Goal: Find contact information: Find contact information

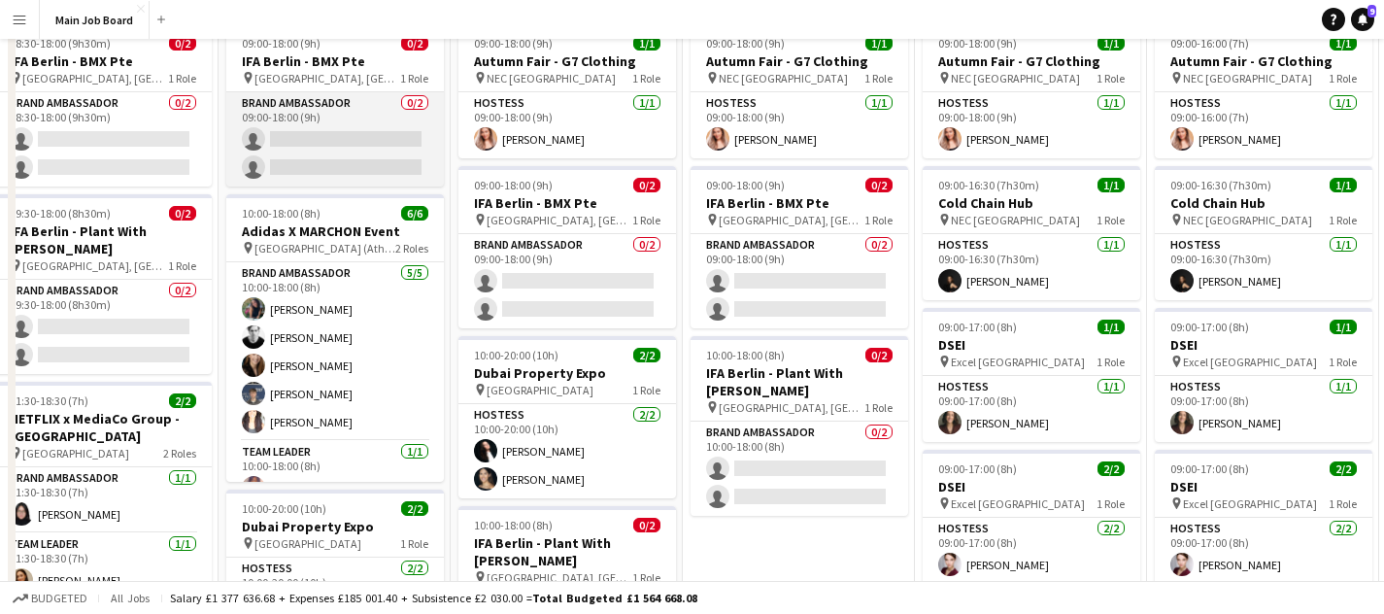
scroll to position [223, 0]
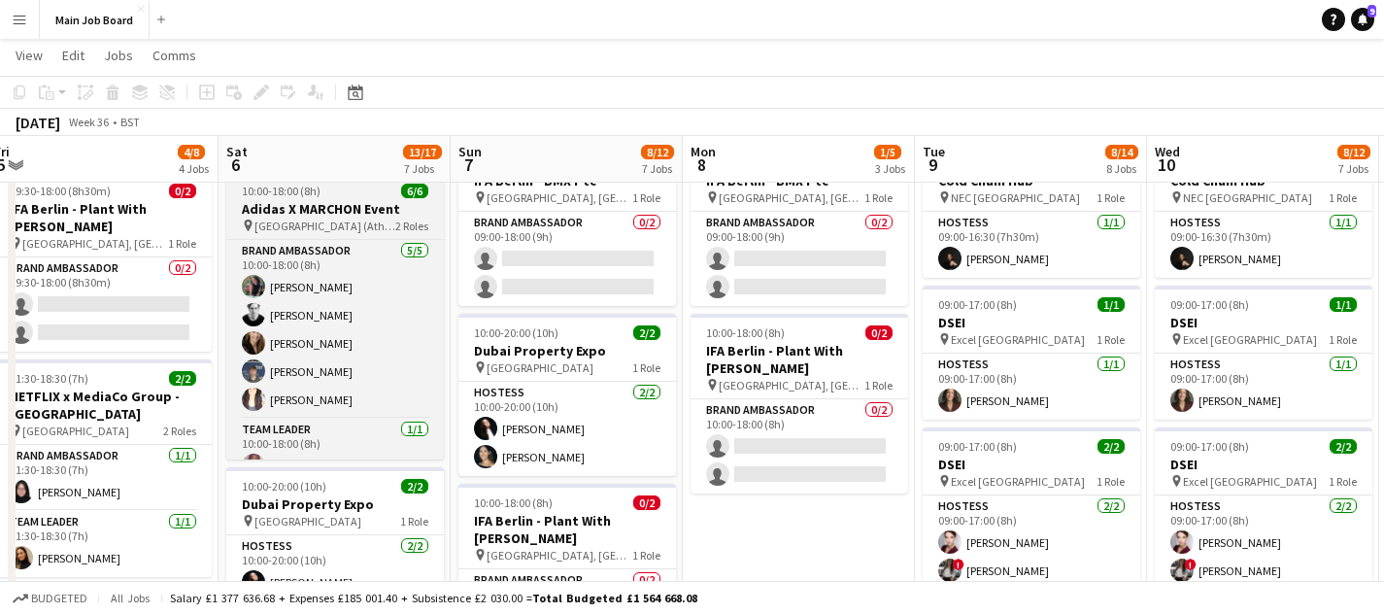
click at [321, 202] on h3 "Adidas X MARCHON Event" at bounding box center [334, 208] width 217 height 17
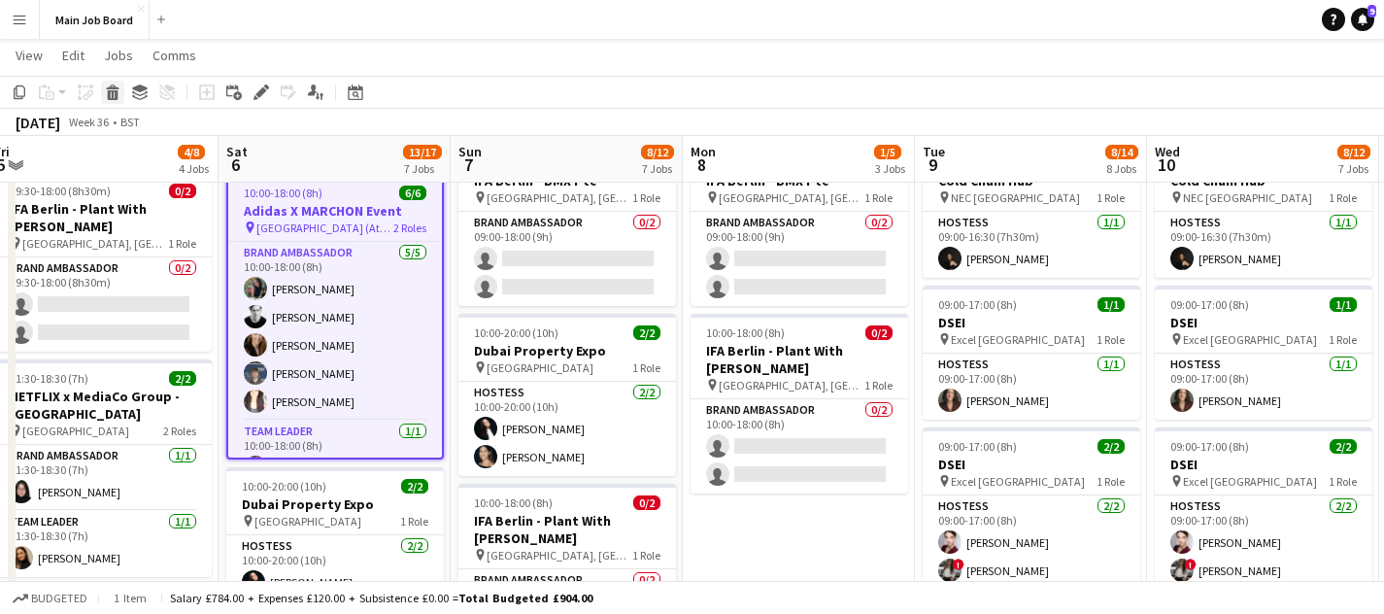
click at [117, 94] on icon at bounding box center [113, 95] width 11 height 10
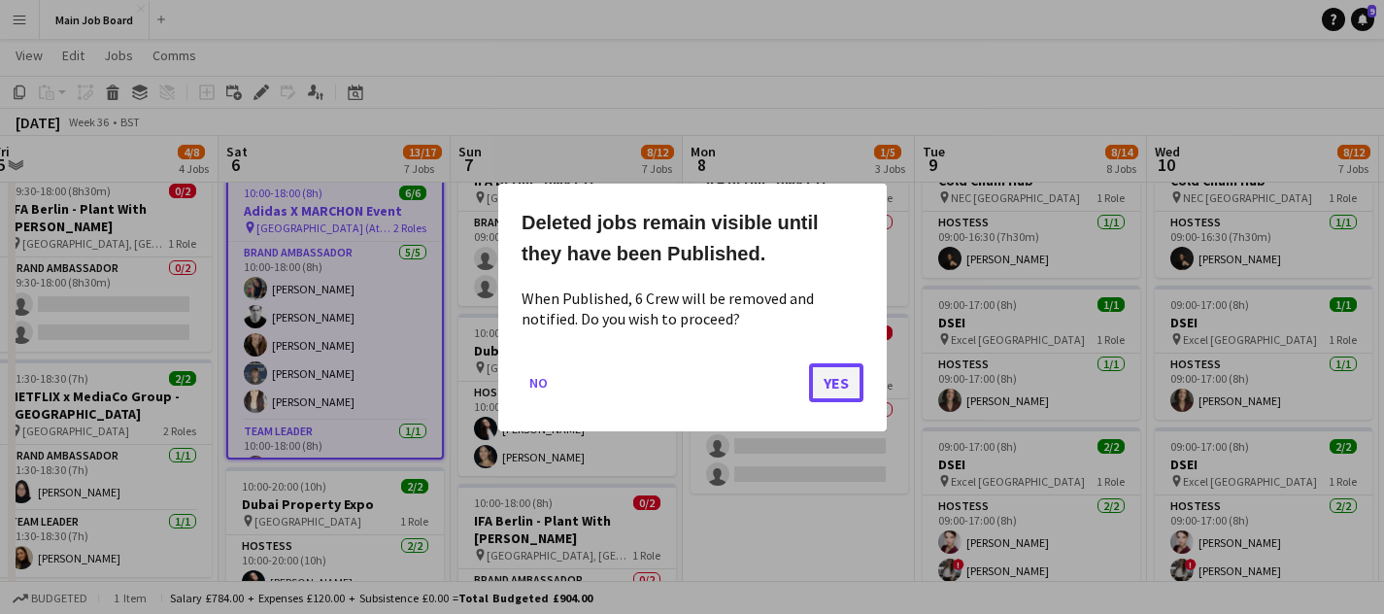
click at [842, 387] on button "Yes" at bounding box center [836, 381] width 54 height 39
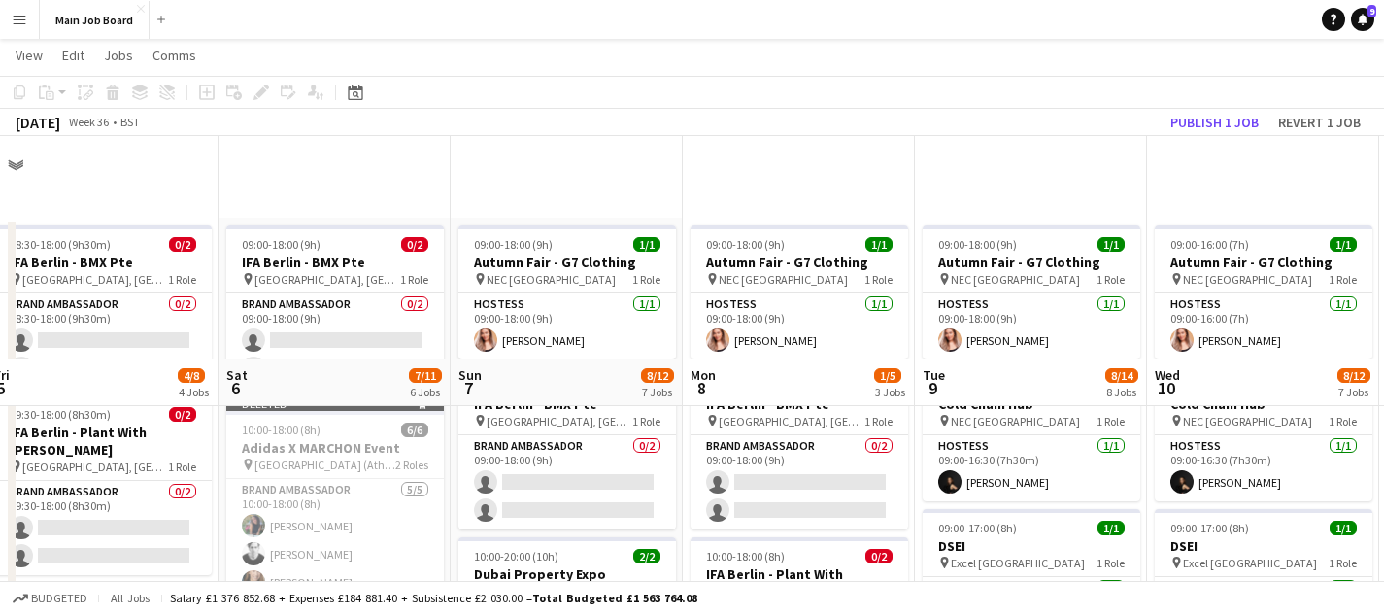
scroll to position [223, 0]
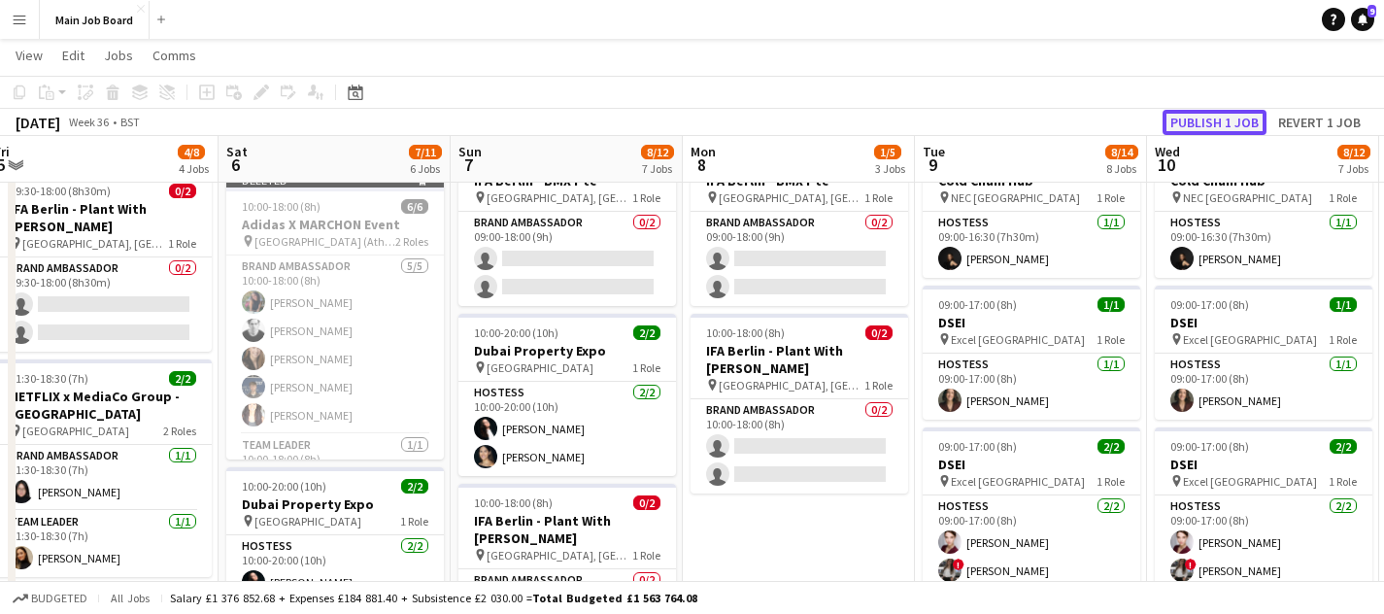
click at [1242, 120] on button "Publish 1 job" at bounding box center [1214, 122] width 104 height 25
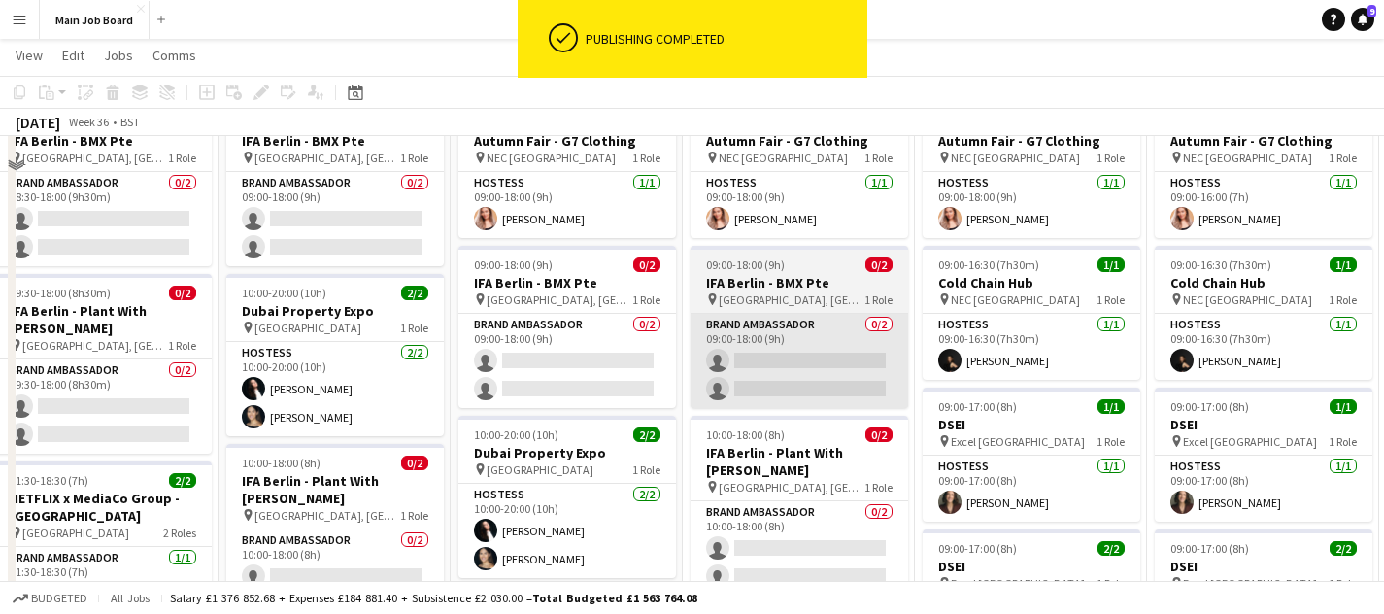
scroll to position [0, 0]
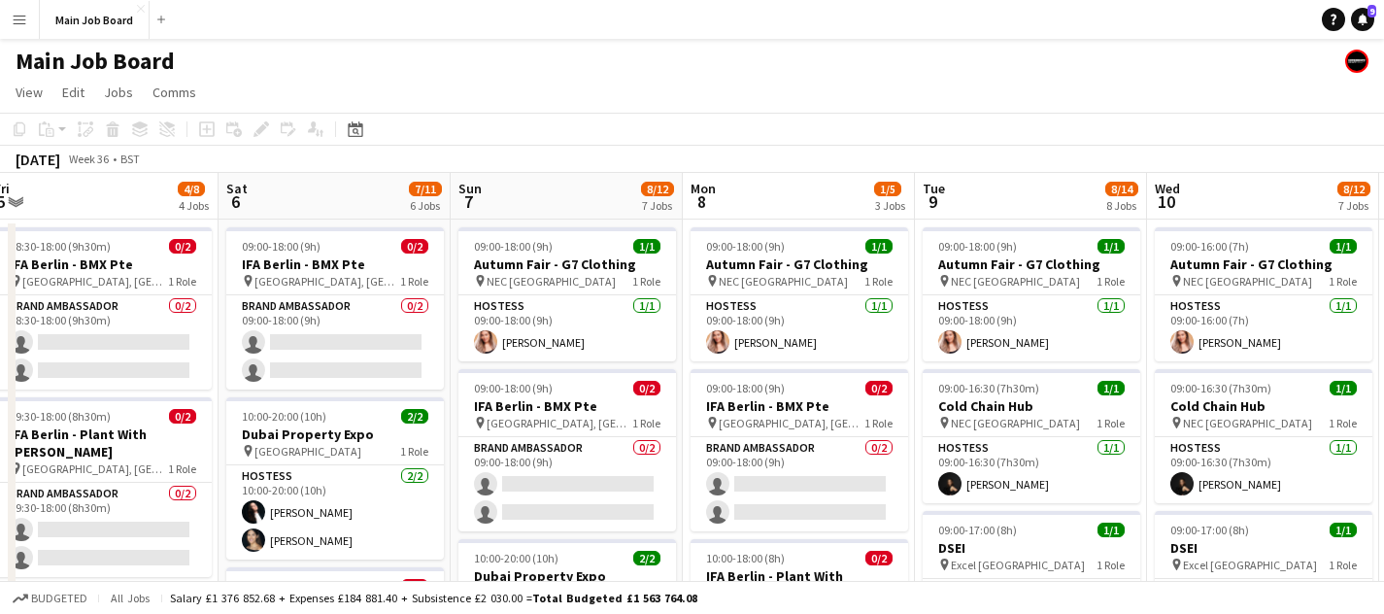
click at [14, 19] on app-icon "Menu" at bounding box center [20, 20] width 16 height 16
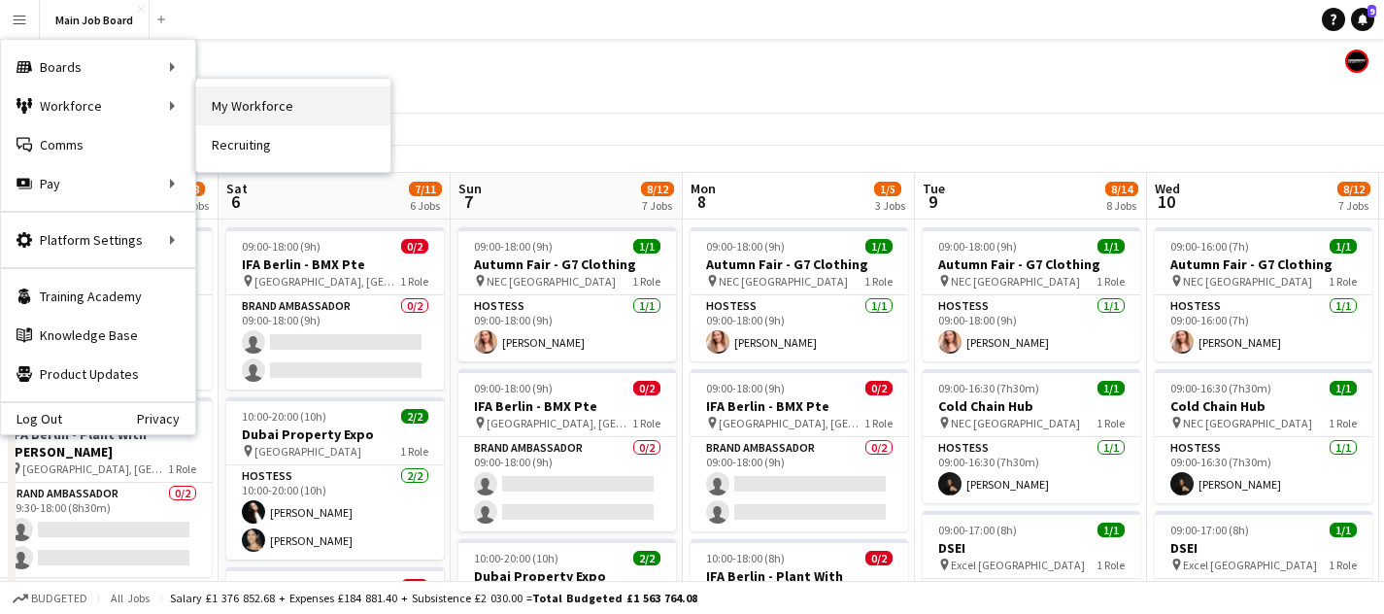
click at [282, 103] on link "My Workforce" at bounding box center [293, 105] width 194 height 39
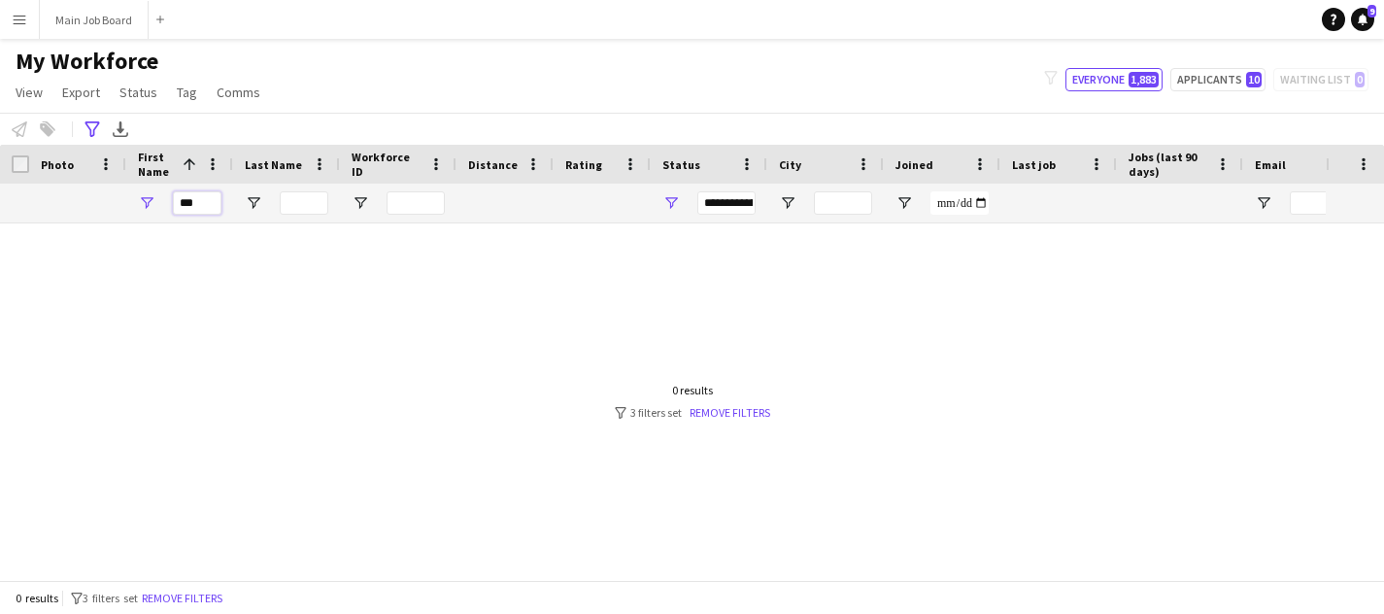
drag, startPoint x: 206, startPoint y: 203, endPoint x: 121, endPoint y: 203, distance: 84.5
click at [121, 203] on div "***" at bounding box center [1101, 202] width 2202 height 39
type input "*"
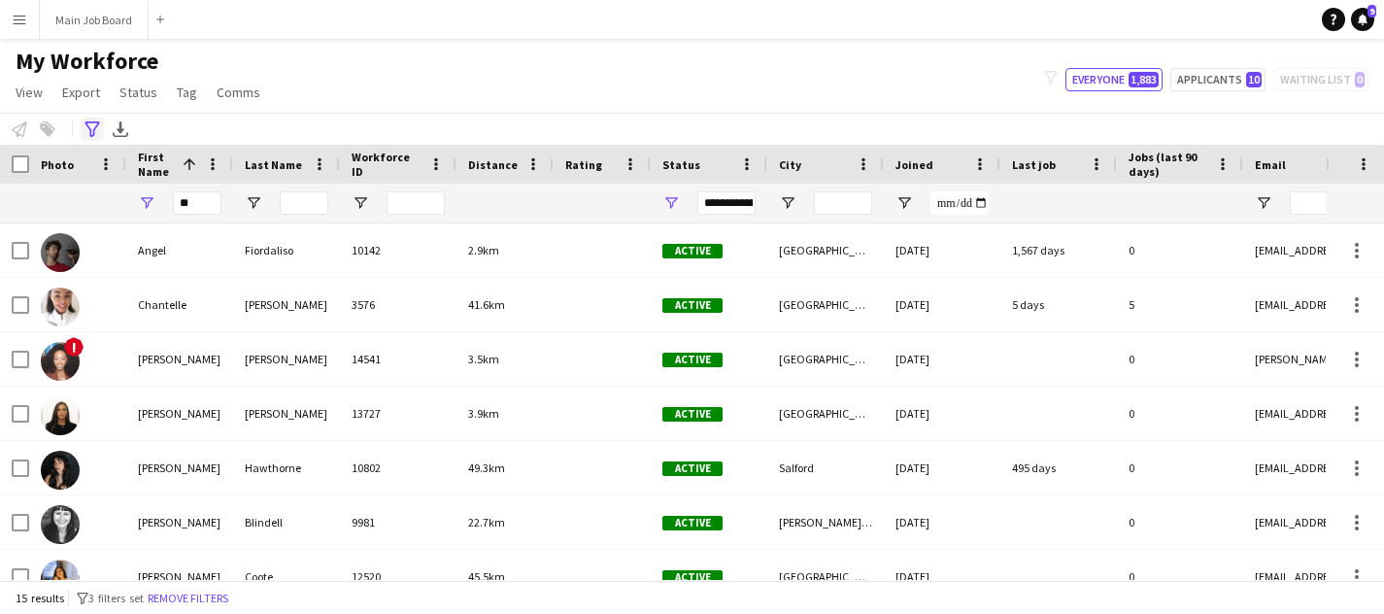
click at [94, 136] on icon "Advanced filters" at bounding box center [92, 129] width 16 height 16
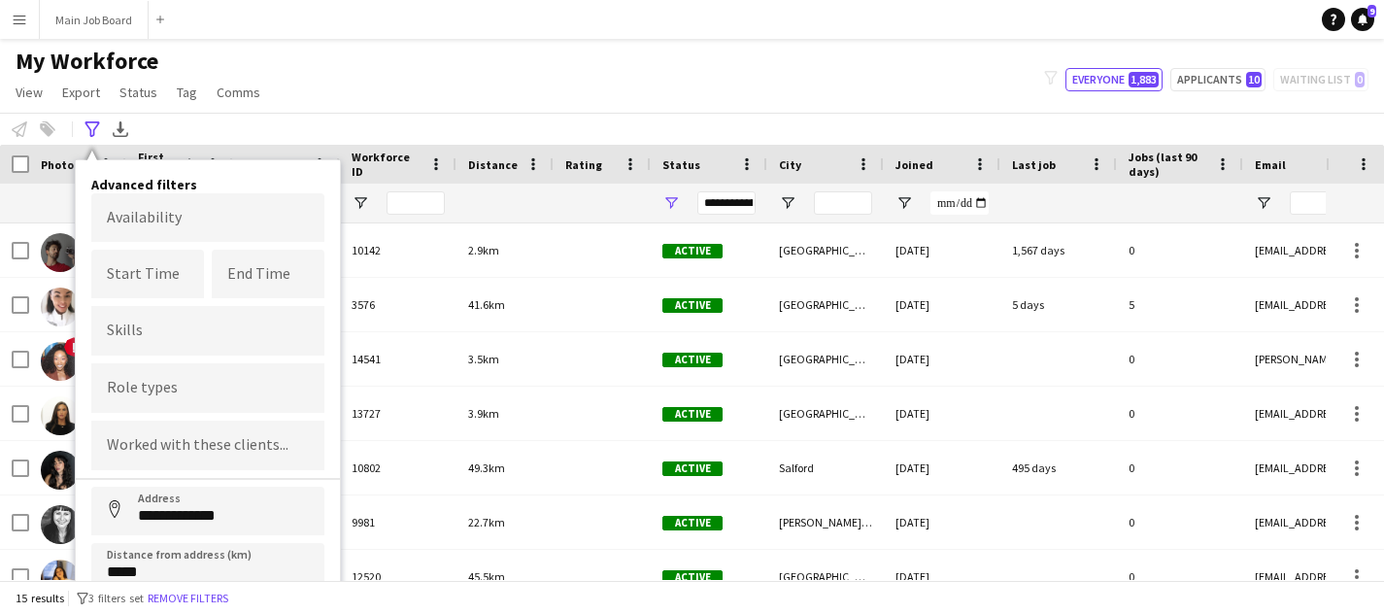
scroll to position [65, 0]
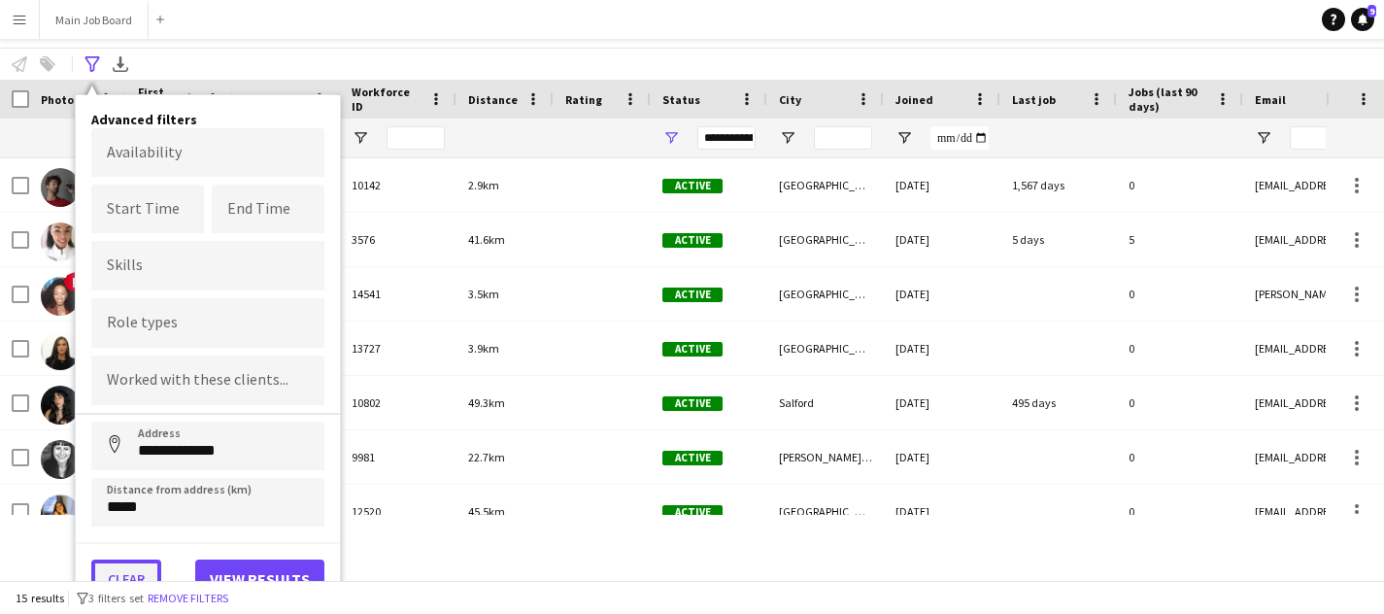
click at [118, 560] on button "Clear" at bounding box center [126, 578] width 70 height 39
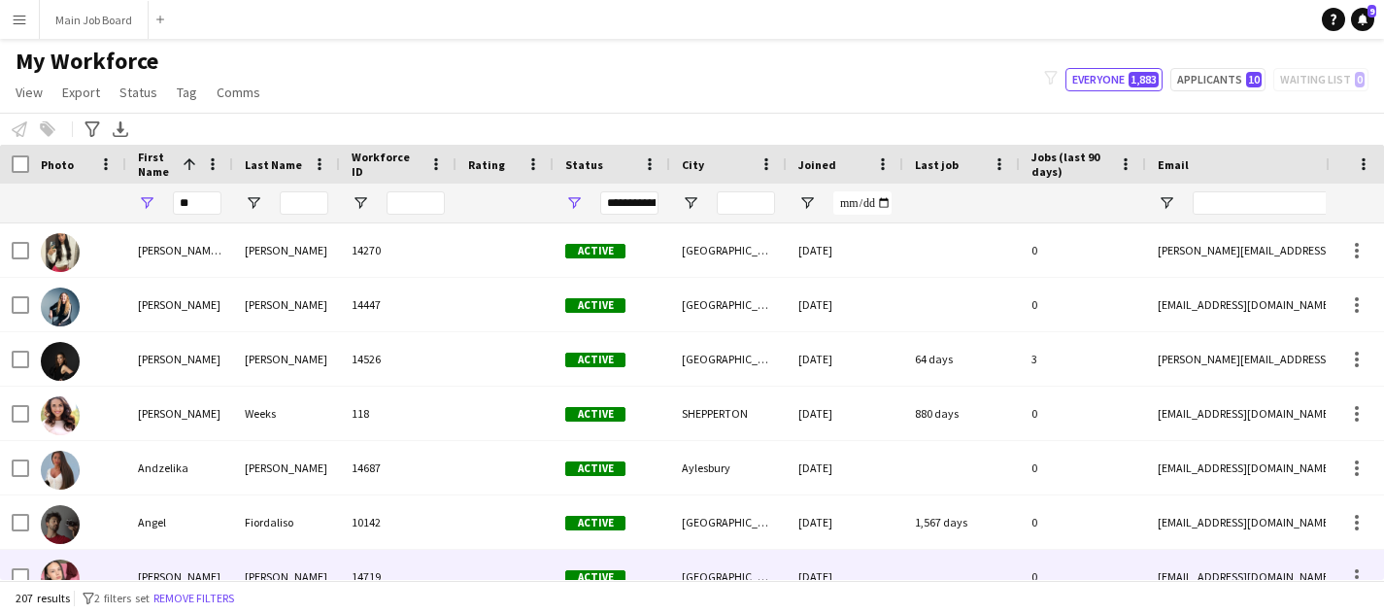
scroll to position [0, 0]
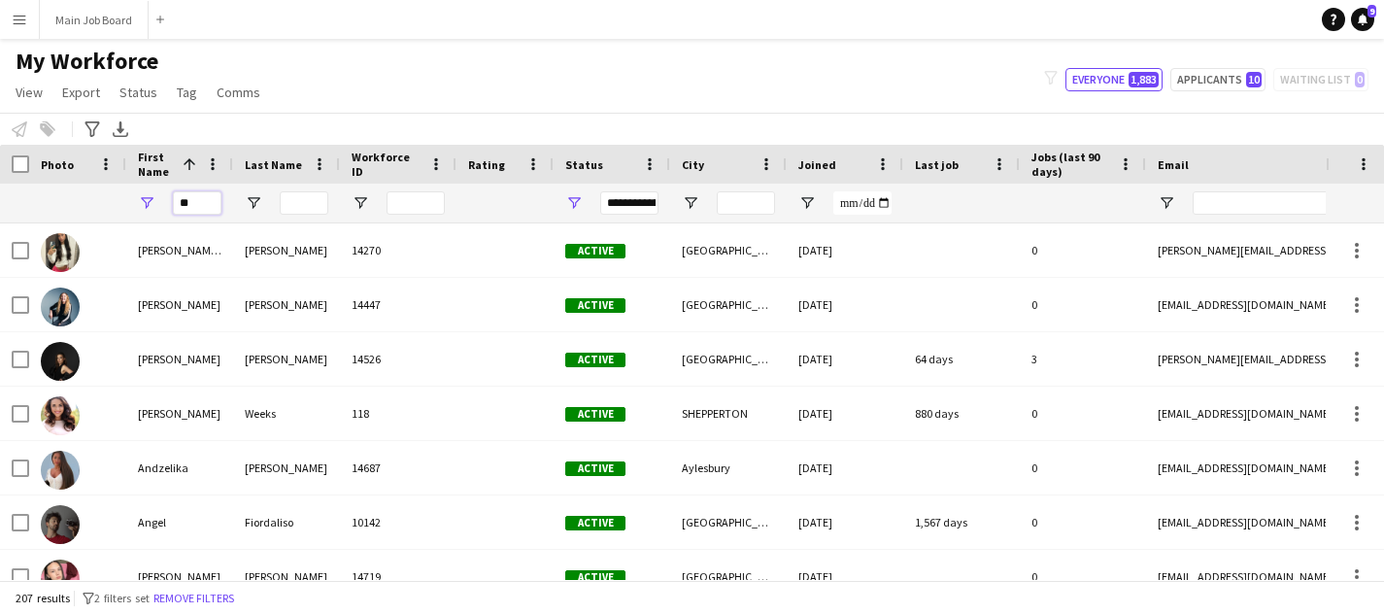
click at [205, 203] on input "**" at bounding box center [197, 202] width 49 height 23
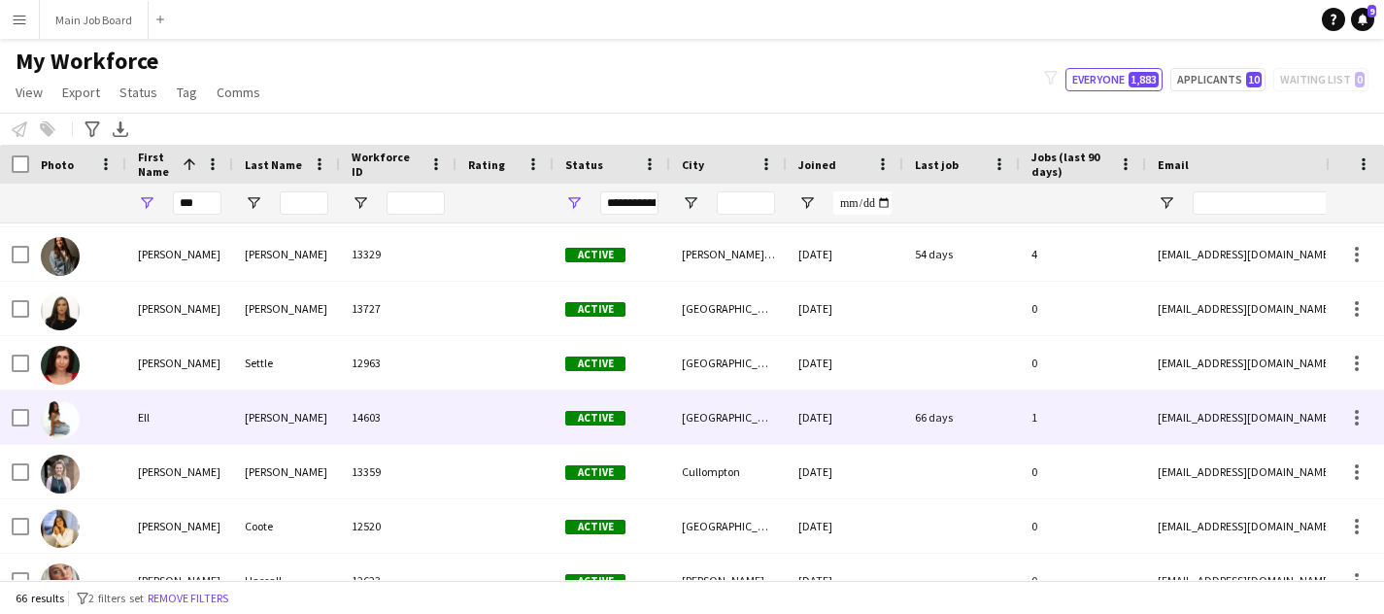
click at [218, 411] on div "Ell" at bounding box center [179, 416] width 107 height 53
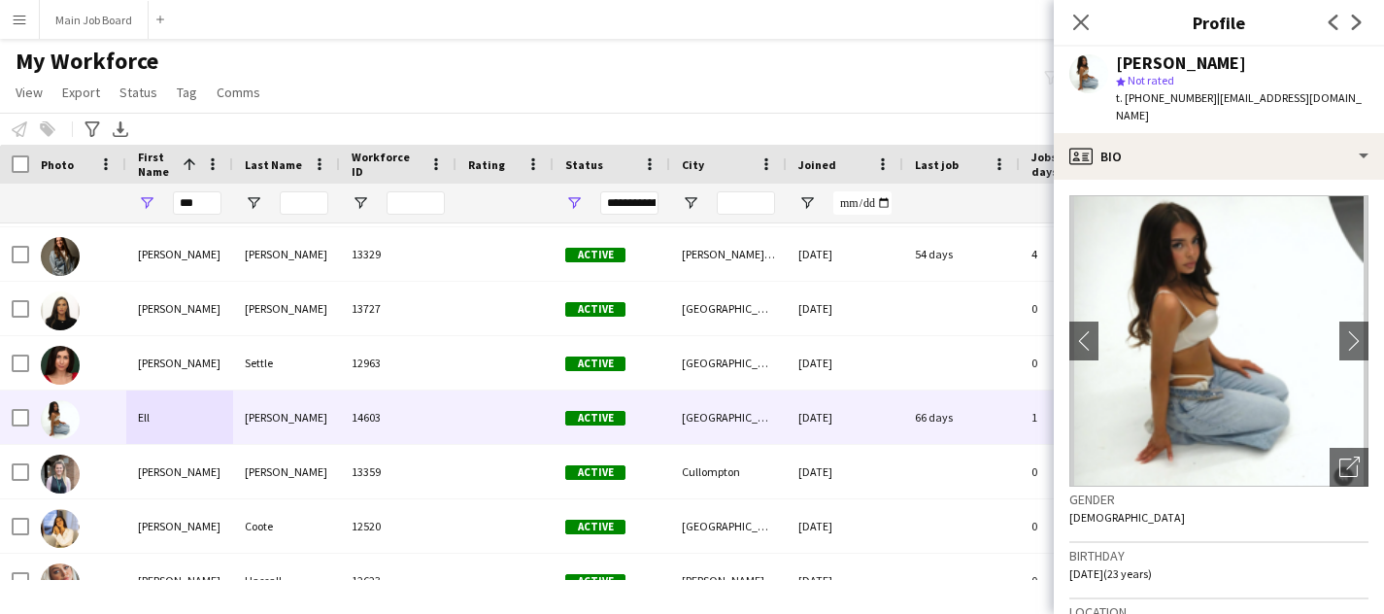
drag, startPoint x: 1206, startPoint y: 99, endPoint x: 1126, endPoint y: 100, distance: 79.6
click at [1126, 100] on span "t. [PHONE_NUMBER]" at bounding box center [1166, 97] width 101 height 15
copy span "[PHONE_NUMBER]"
drag, startPoint x: 197, startPoint y: 198, endPoint x: 138, endPoint y: 198, distance: 59.2
click at [138, 198] on div "***" at bounding box center [179, 202] width 107 height 39
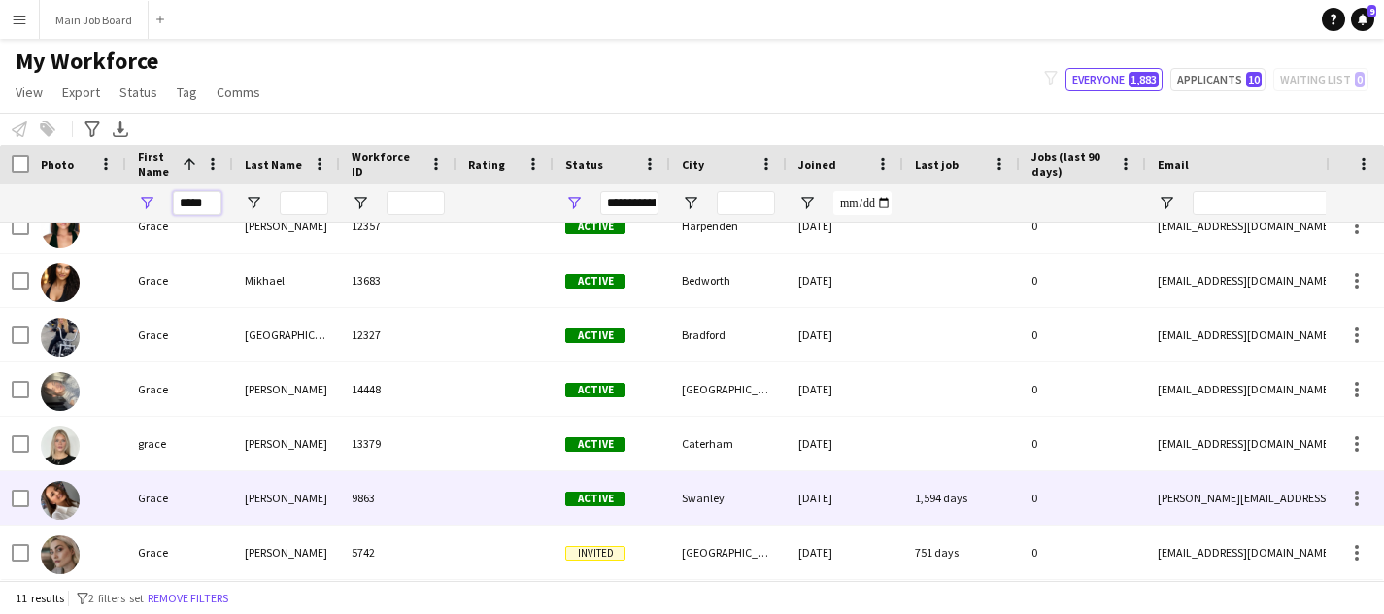
type input "*****"
click at [243, 486] on div "[PERSON_NAME]" at bounding box center [286, 497] width 107 height 53
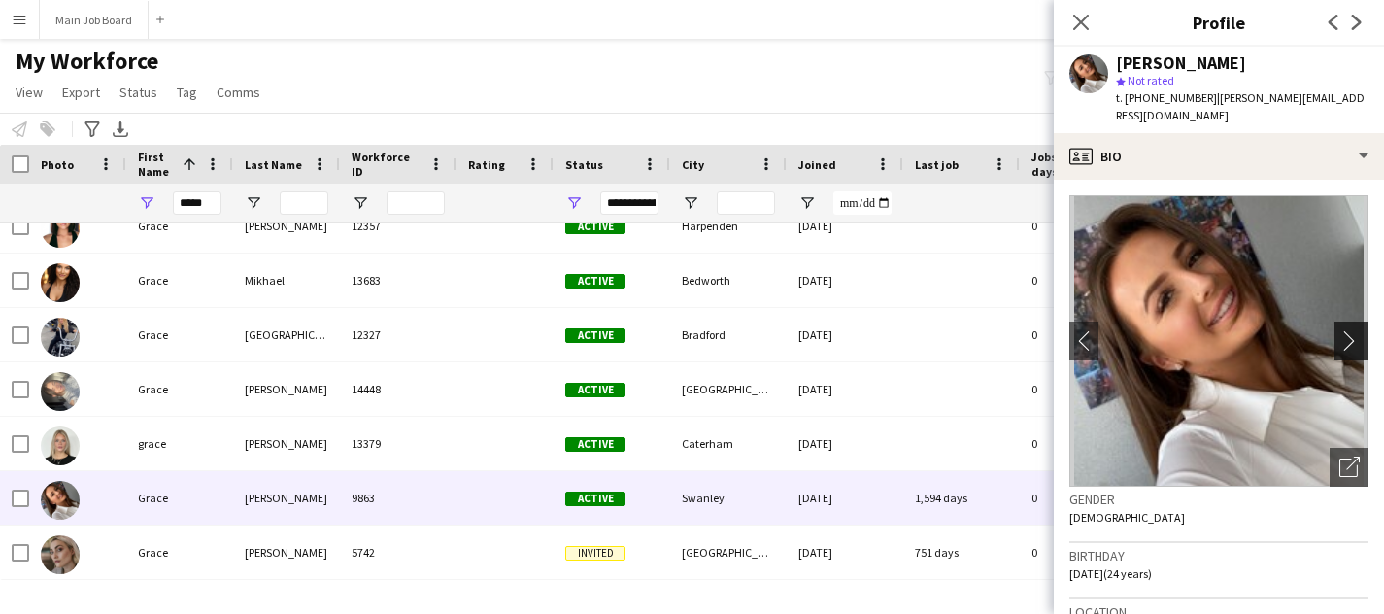
click at [1350, 321] on button "chevron-right" at bounding box center [1353, 340] width 39 height 39
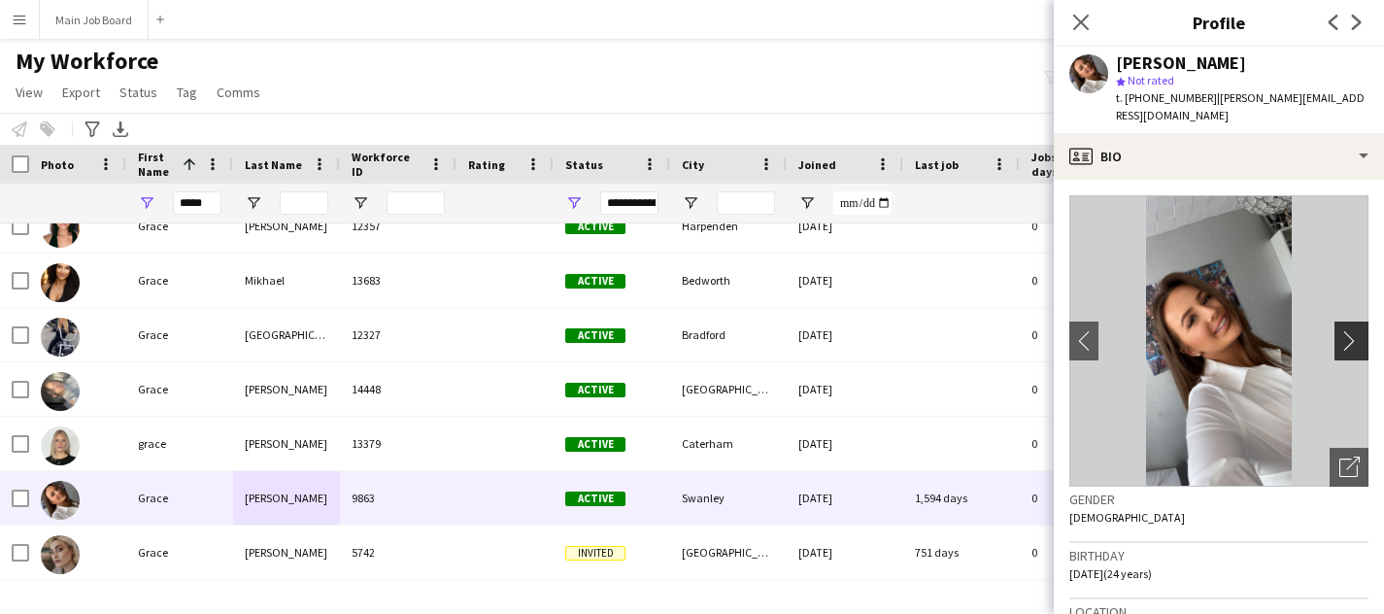
click at [1350, 321] on button "chevron-right" at bounding box center [1353, 340] width 39 height 39
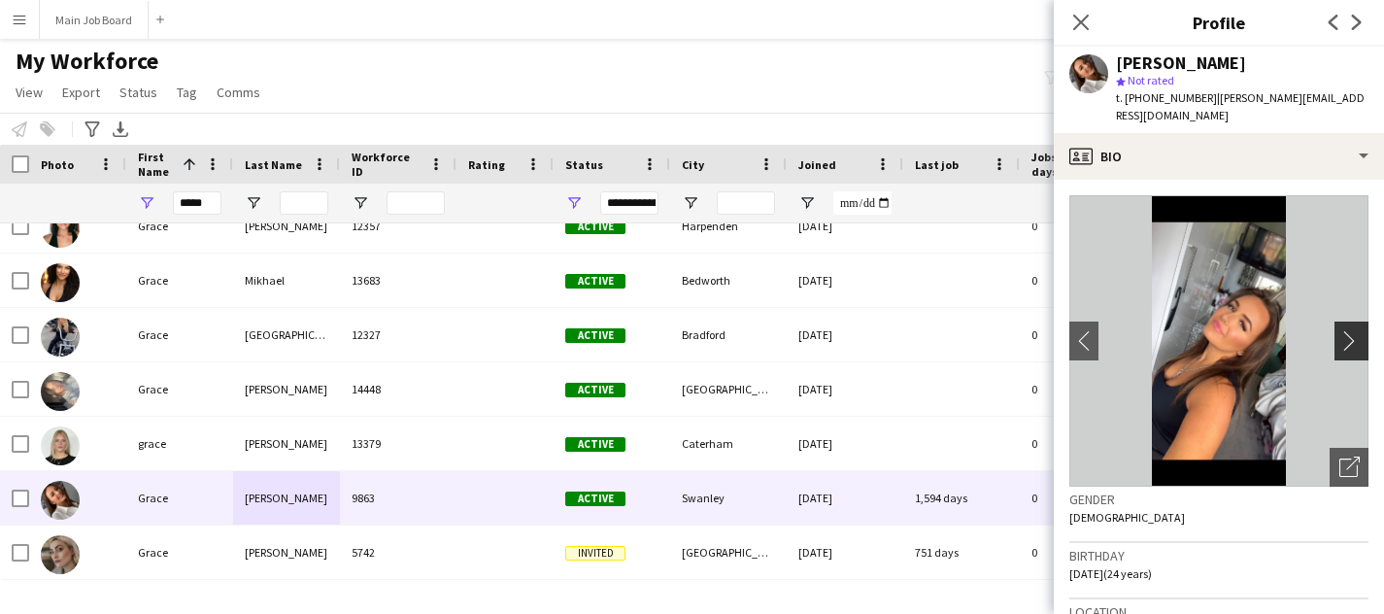
click at [1350, 321] on button "chevron-right" at bounding box center [1353, 340] width 39 height 39
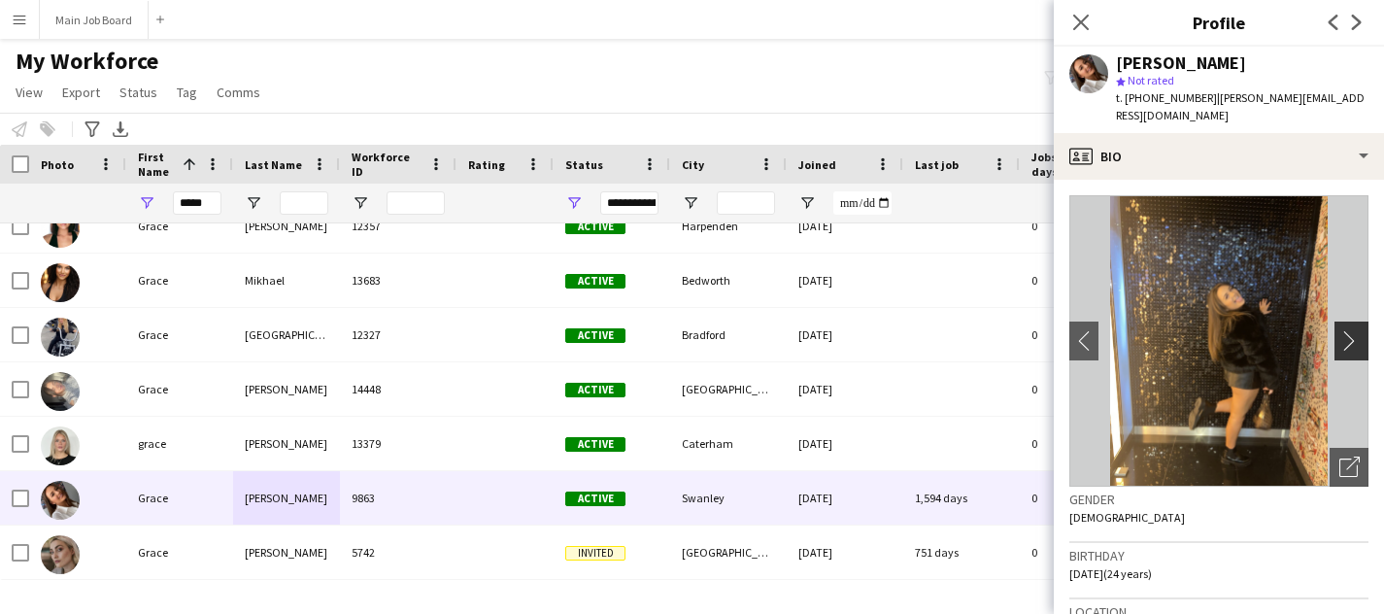
click at [1352, 330] on app-icon "chevron-right" at bounding box center [1354, 340] width 30 height 20
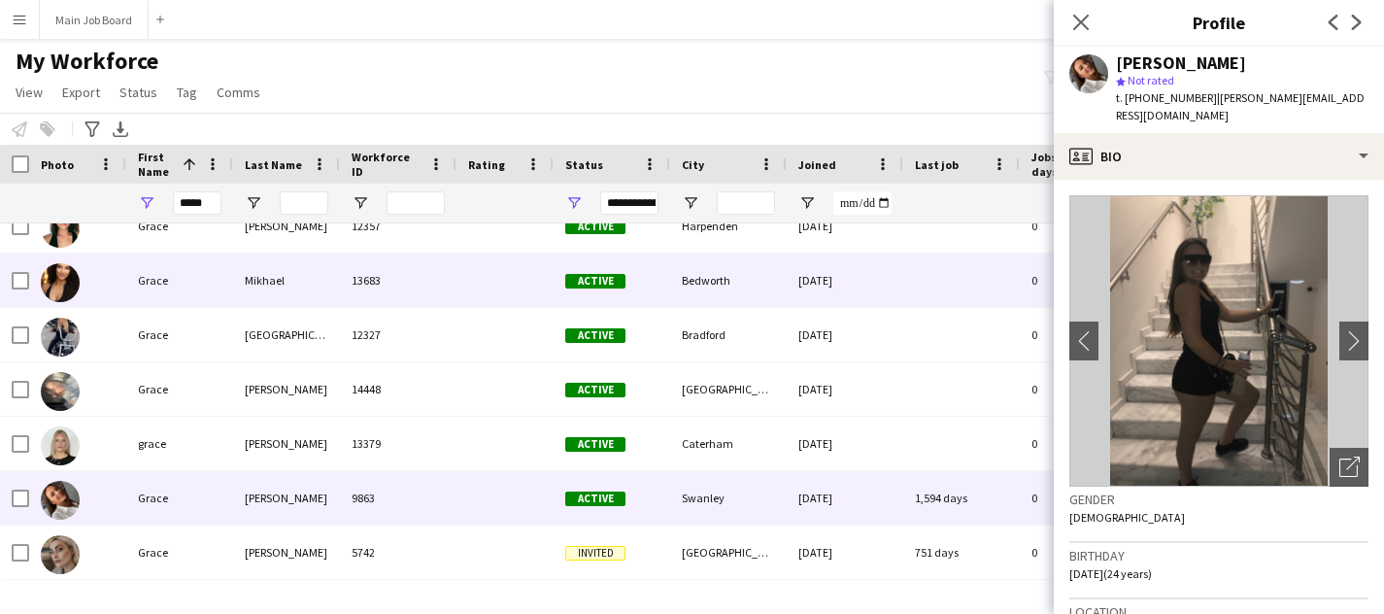
click at [420, 275] on div "13683" at bounding box center [398, 279] width 117 height 53
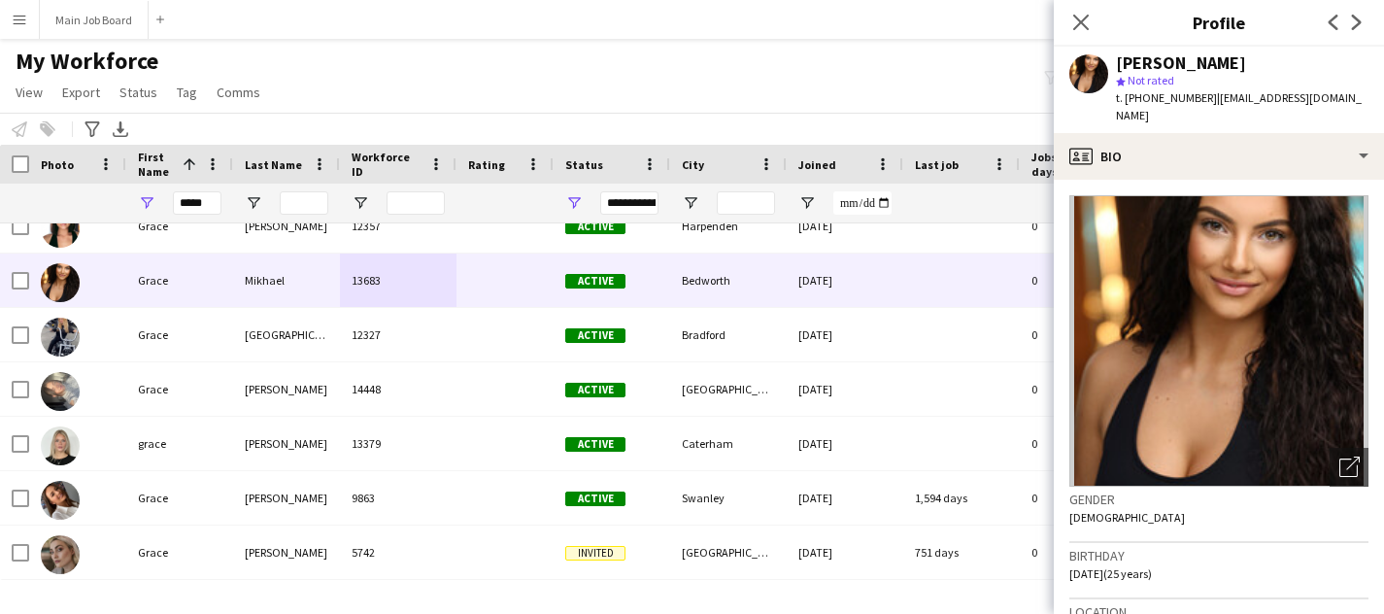
drag, startPoint x: 1202, startPoint y: 98, endPoint x: 1123, endPoint y: 96, distance: 78.7
click at [1123, 96] on div "t. [PHONE_NUMBER] | [EMAIL_ADDRESS][DOMAIN_NAME]" at bounding box center [1242, 106] width 252 height 35
copy span "[PHONE_NUMBER]"
